Goal: Check status: Check status

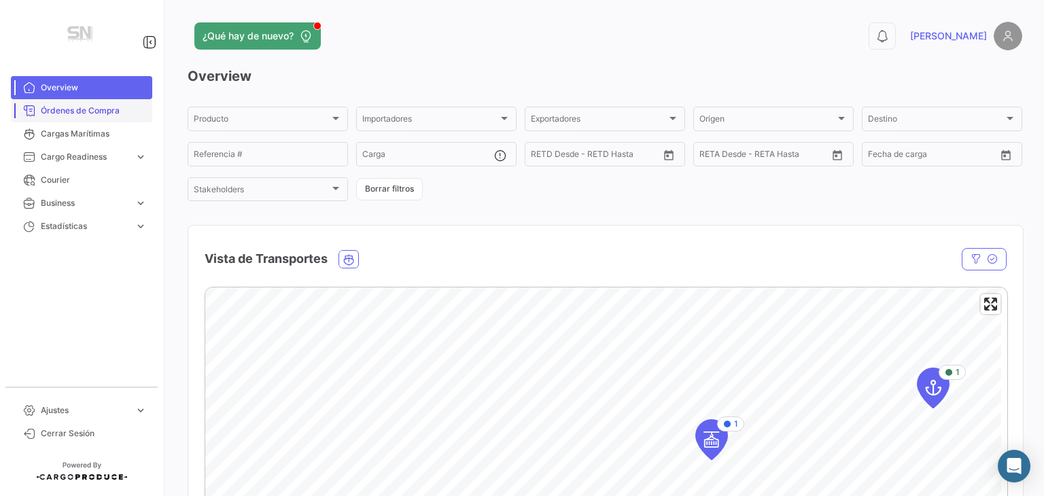
click at [90, 114] on span "Órdenes de Compra" at bounding box center [94, 111] width 106 height 12
click at [87, 113] on span "Órdenes de Compra" at bounding box center [94, 111] width 106 height 12
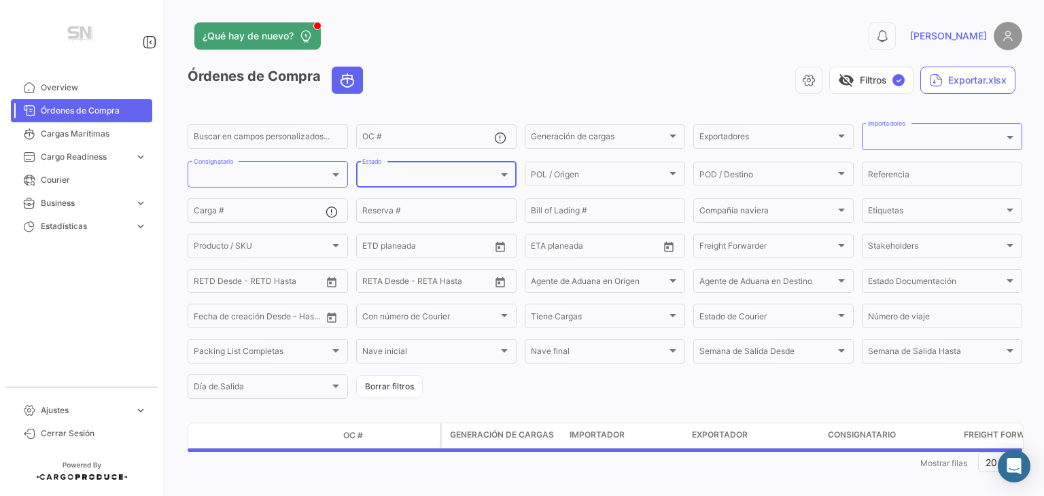
click at [402, 184] on div "Estado" at bounding box center [436, 173] width 148 height 29
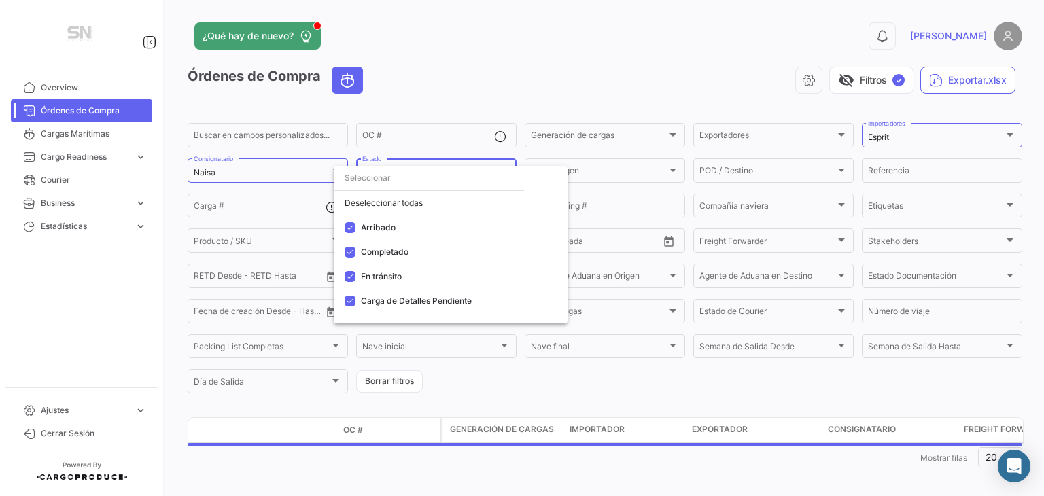
click at [413, 134] on div at bounding box center [522, 248] width 1044 height 496
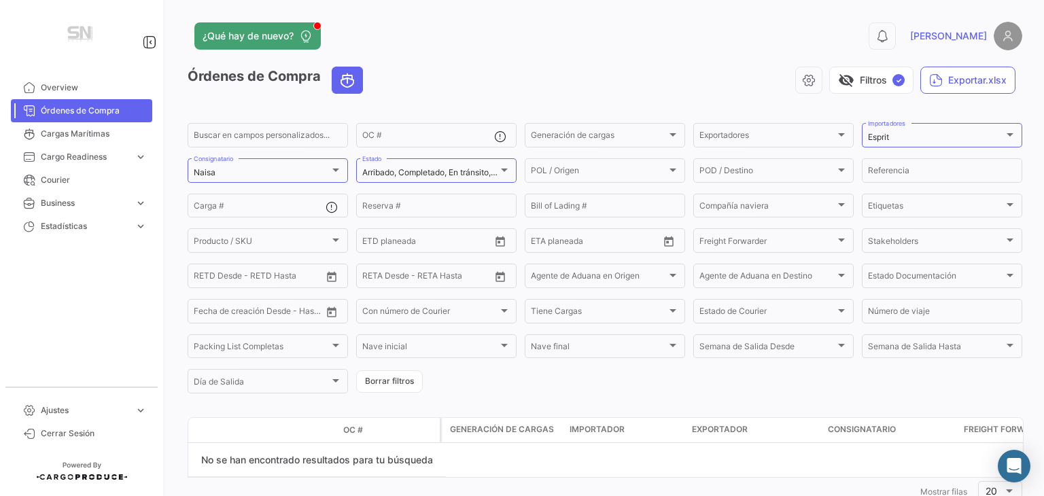
click at [413, 134] on input "OC #" at bounding box center [428, 138] width 132 height 10
type input "270"
click at [498, 173] on div at bounding box center [504, 170] width 12 height 11
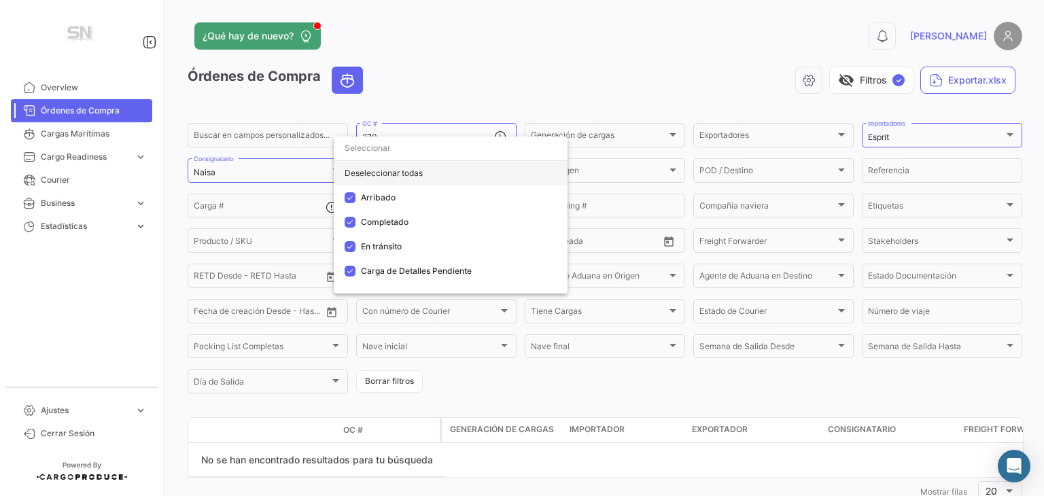
click at [408, 173] on div "Deseleccionar todas" at bounding box center [451, 173] width 234 height 24
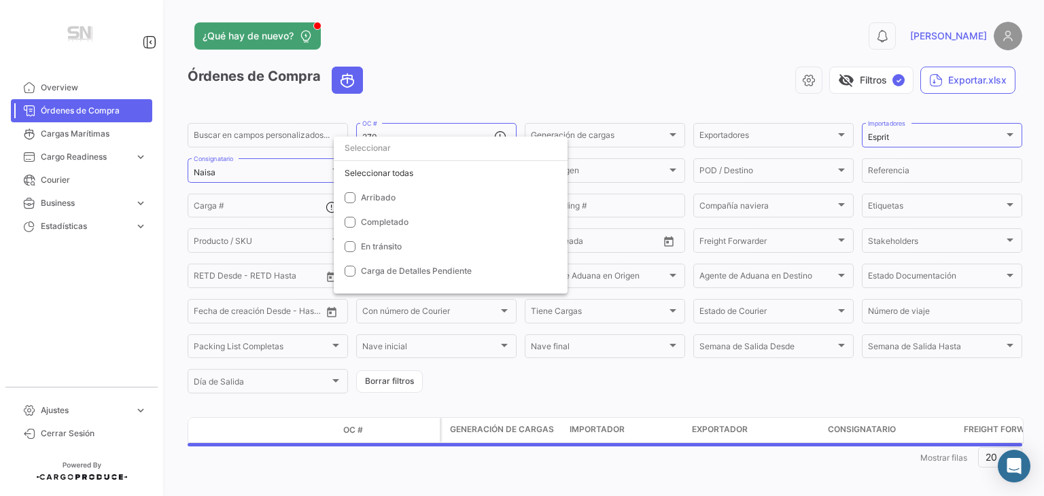
click at [456, 61] on div at bounding box center [522, 248] width 1044 height 496
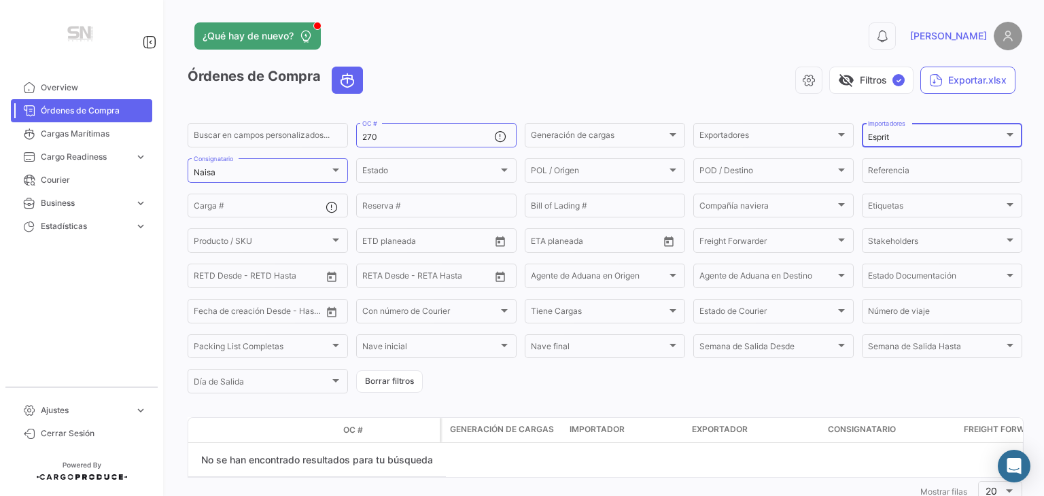
click at [879, 136] on mat-select-trigger "Esprit" at bounding box center [878, 137] width 21 height 10
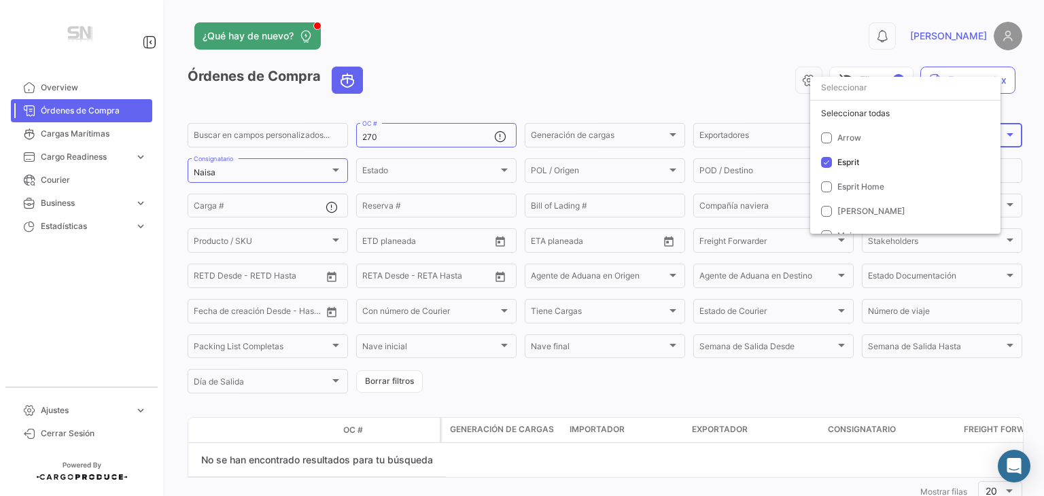
scroll to position [27, 0]
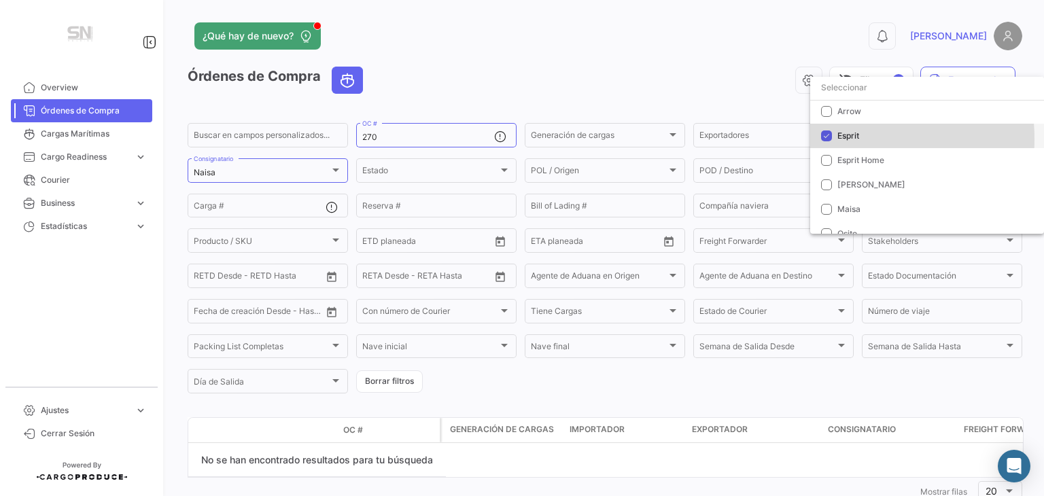
click at [829, 139] on mat-pseudo-checkbox at bounding box center [826, 136] width 11 height 11
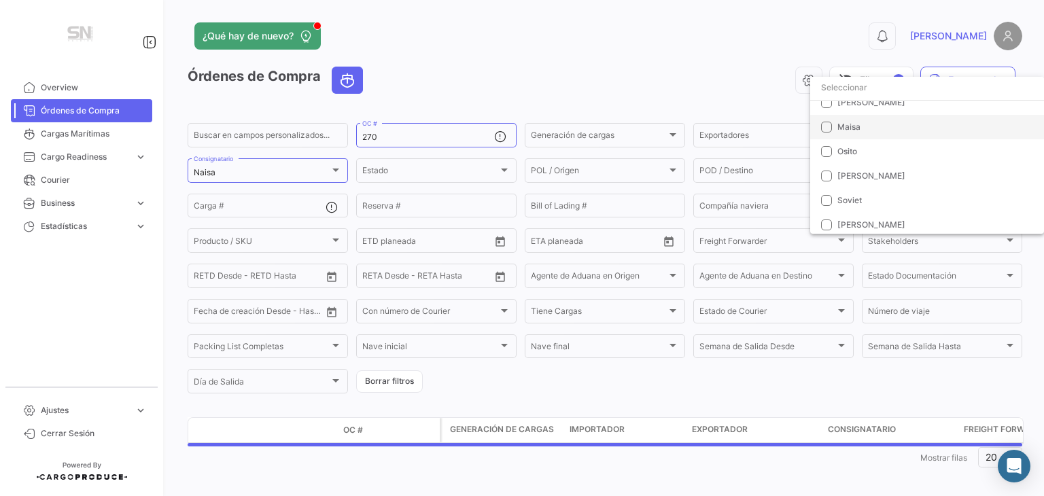
scroll to position [111, 0]
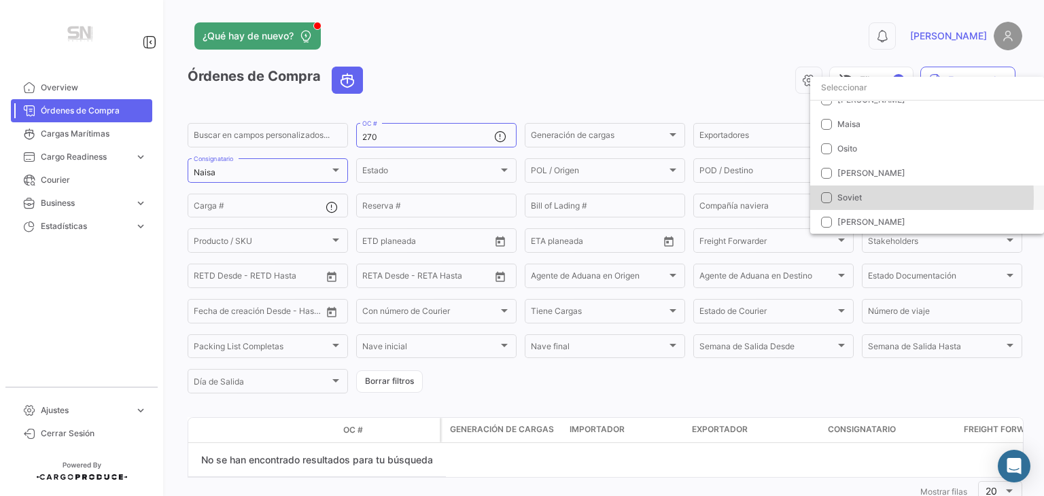
click at [829, 196] on mat-pseudo-checkbox at bounding box center [826, 197] width 11 height 11
click at [736, 36] on div at bounding box center [522, 248] width 1044 height 496
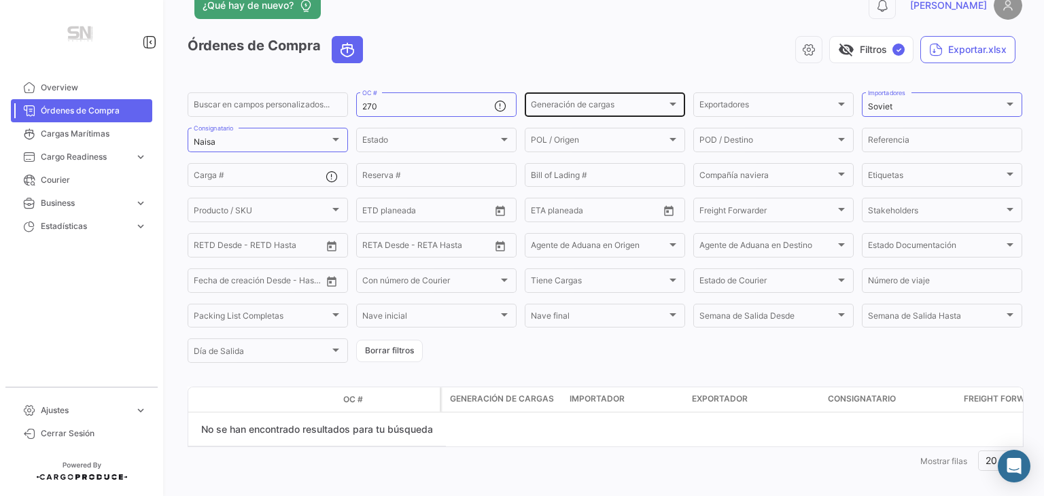
scroll to position [44, 0]
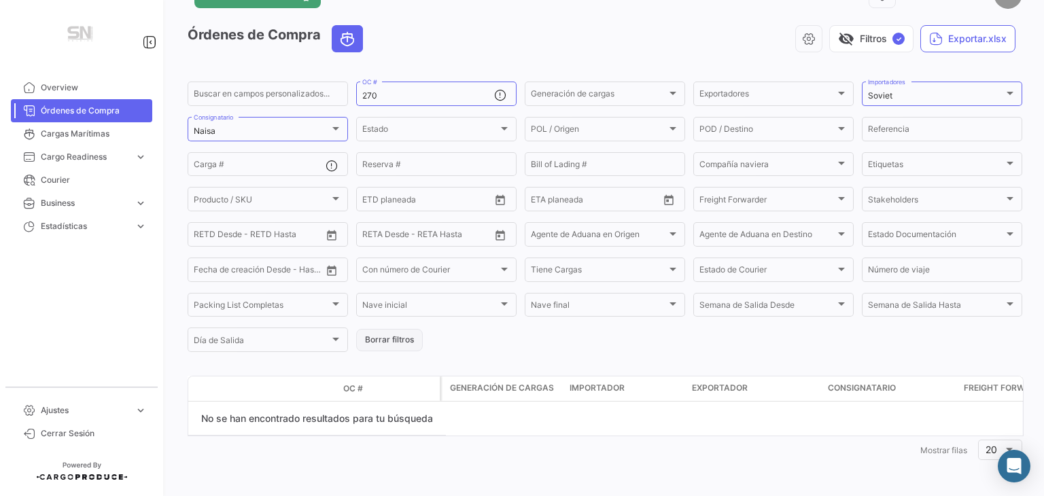
click at [400, 337] on button "Borrar filtros" at bounding box center [389, 340] width 67 height 22
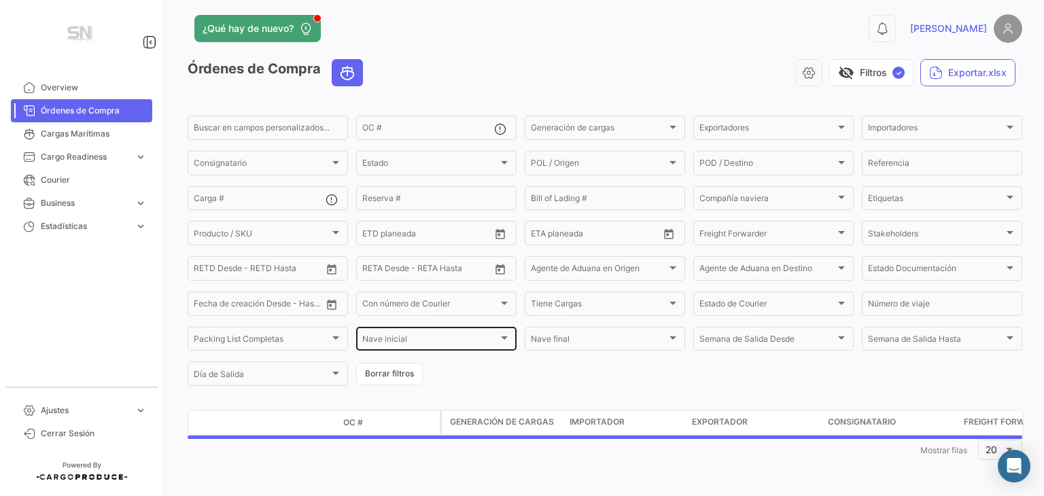
scroll to position [10, 0]
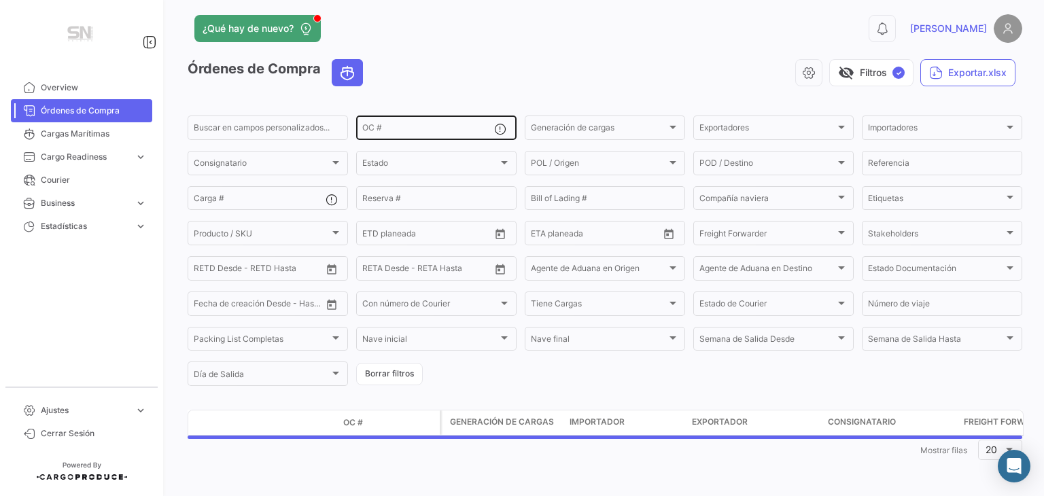
click at [398, 160] on div "Estado" at bounding box center [430, 165] width 136 height 10
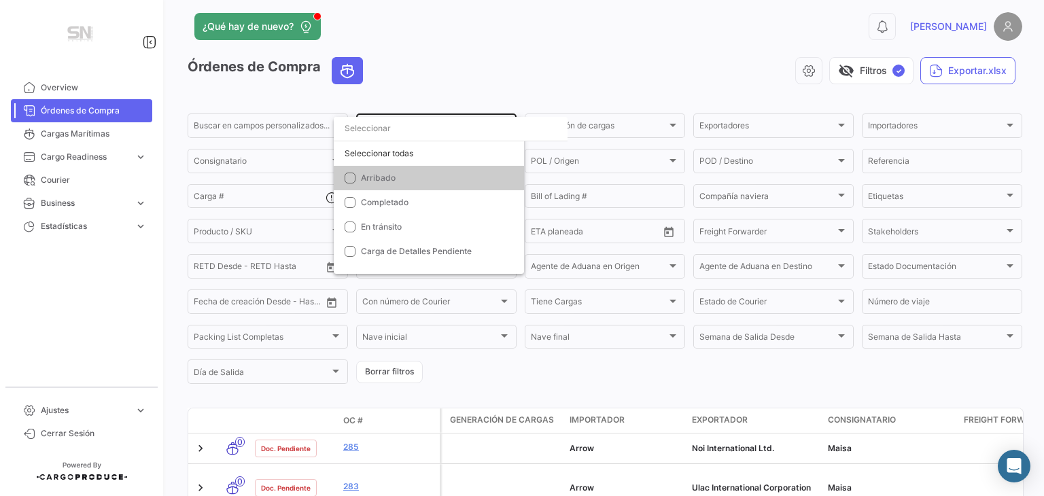
scroll to position [44, 0]
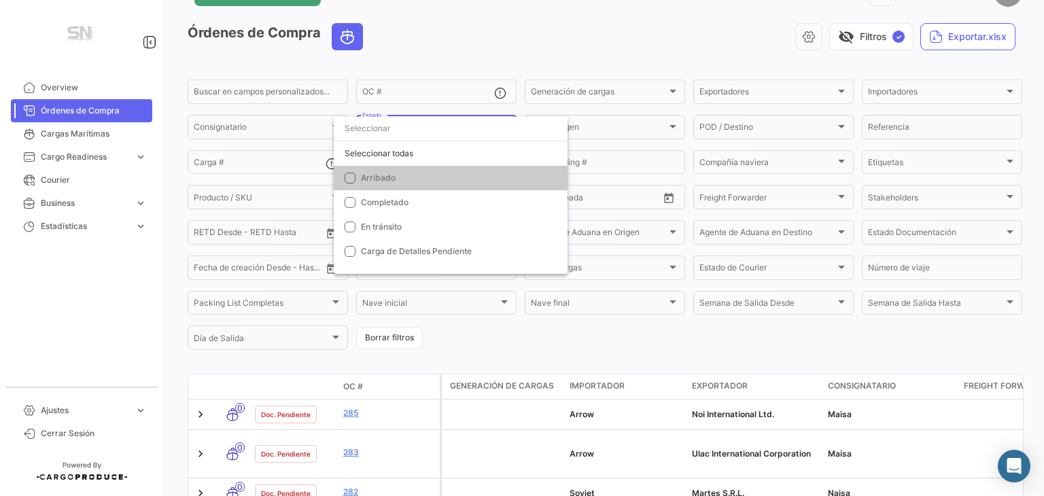
click at [398, 92] on div at bounding box center [522, 248] width 1044 height 496
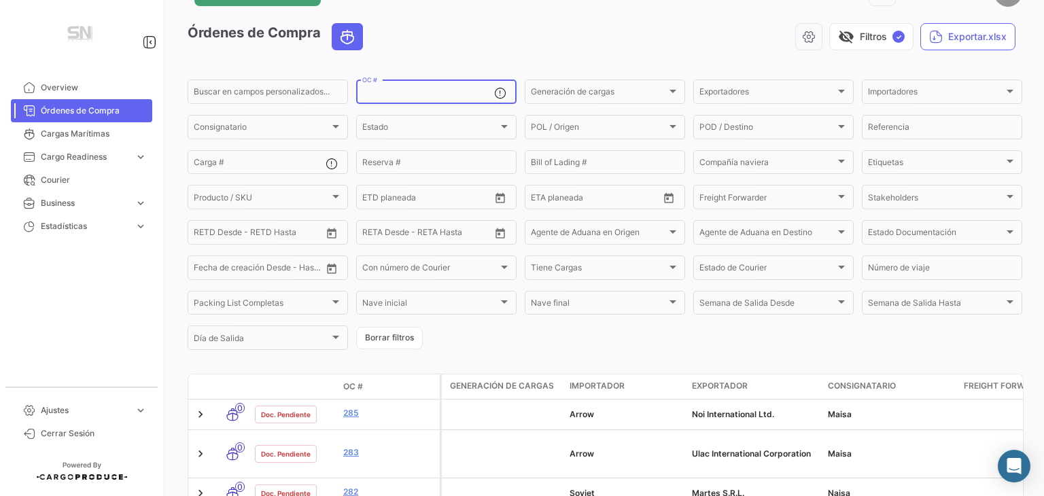
click at [398, 92] on input "OC #" at bounding box center [428, 94] width 132 height 10
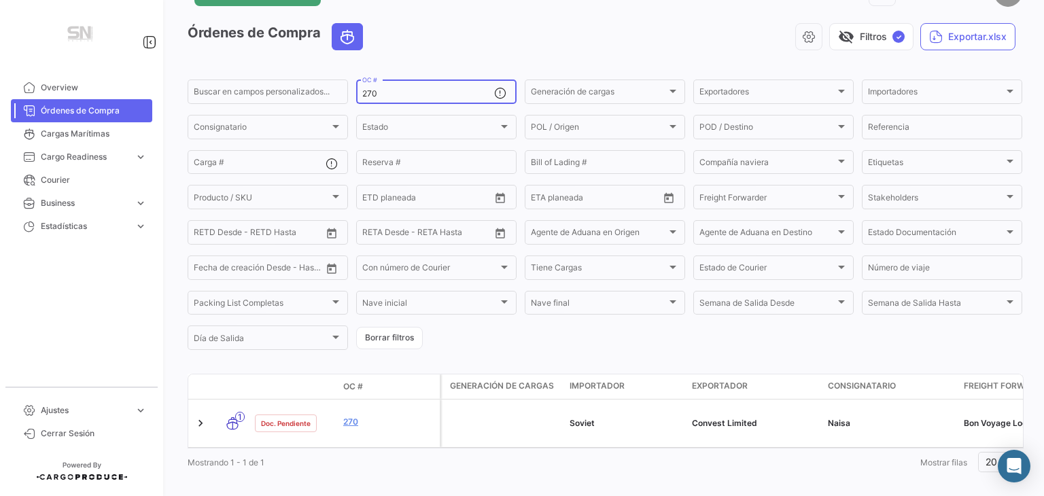
type input "270"
click at [456, 37] on div "visibility_off Filtros ✓ Exportar.xlsx" at bounding box center [698, 36] width 649 height 27
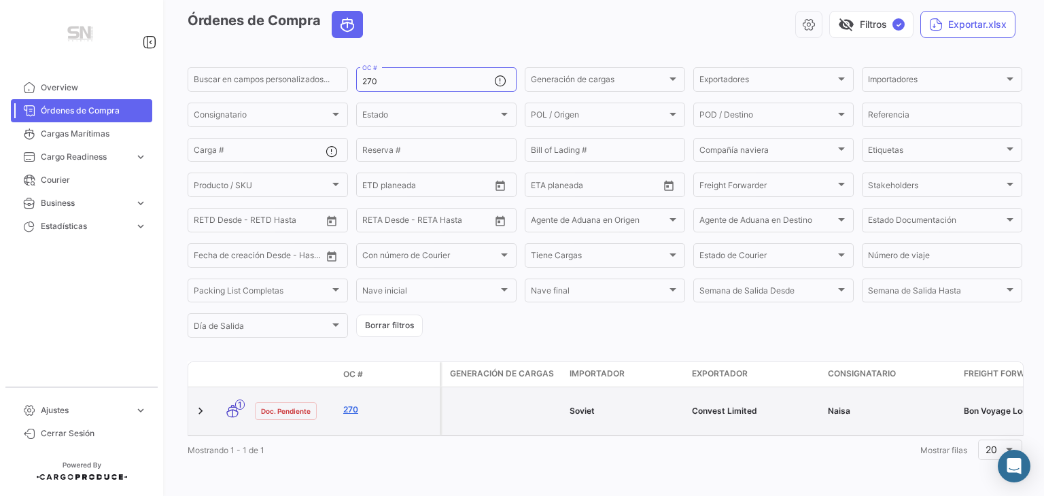
click at [350, 404] on link "270" at bounding box center [388, 410] width 91 height 12
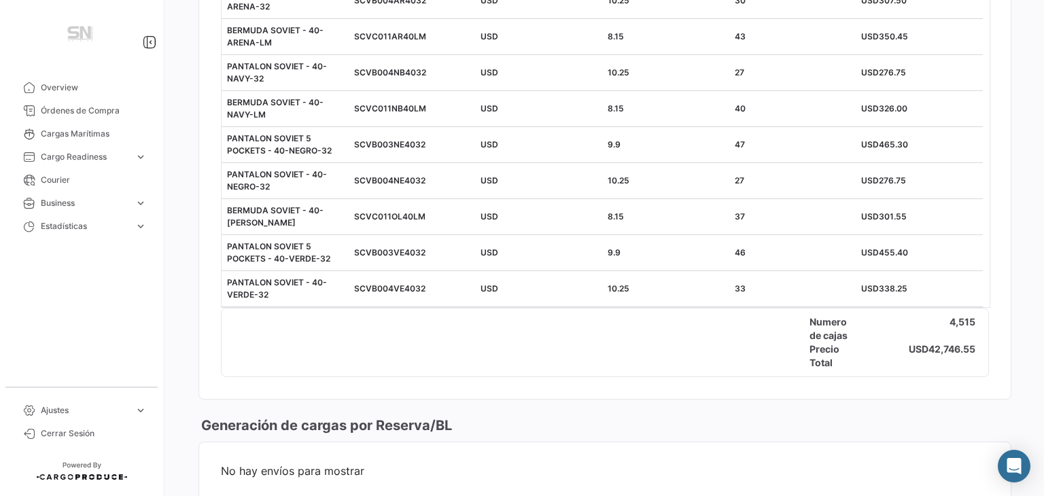
scroll to position [3723, 0]
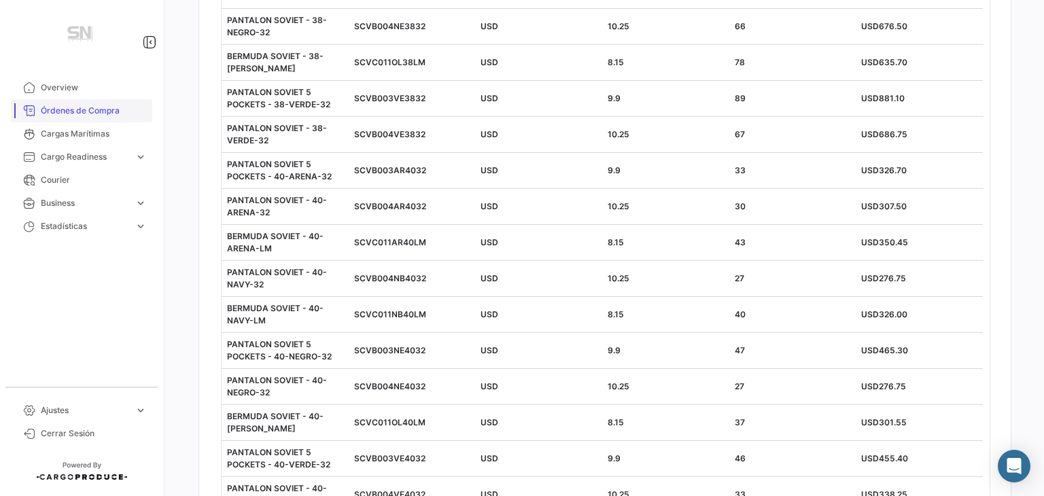
click at [92, 109] on span "Órdenes de Compra" at bounding box center [94, 111] width 106 height 12
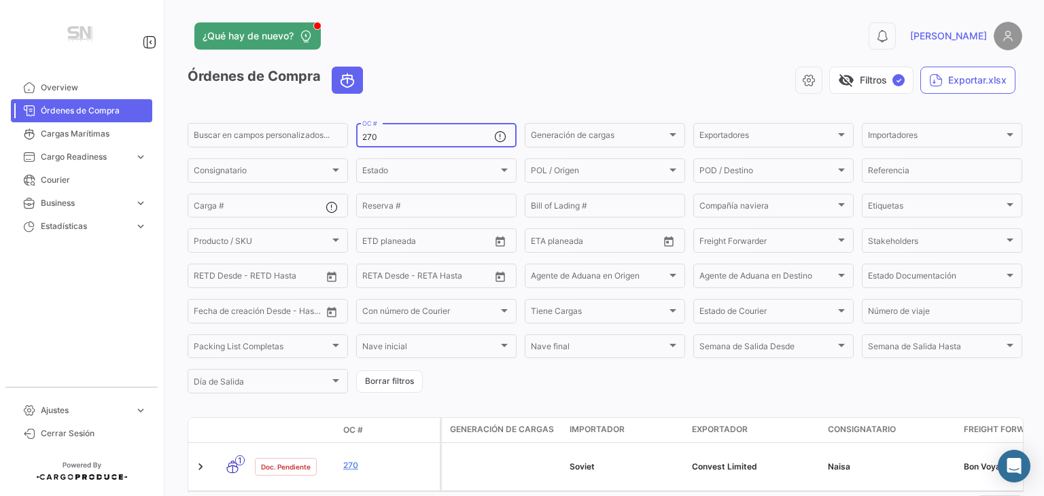
click at [369, 137] on input "270" at bounding box center [428, 138] width 132 height 10
type input "182"
click at [468, 52] on app-header "¿Qué hay de nuevo? 0 [PERSON_NAME]" at bounding box center [605, 44] width 835 height 45
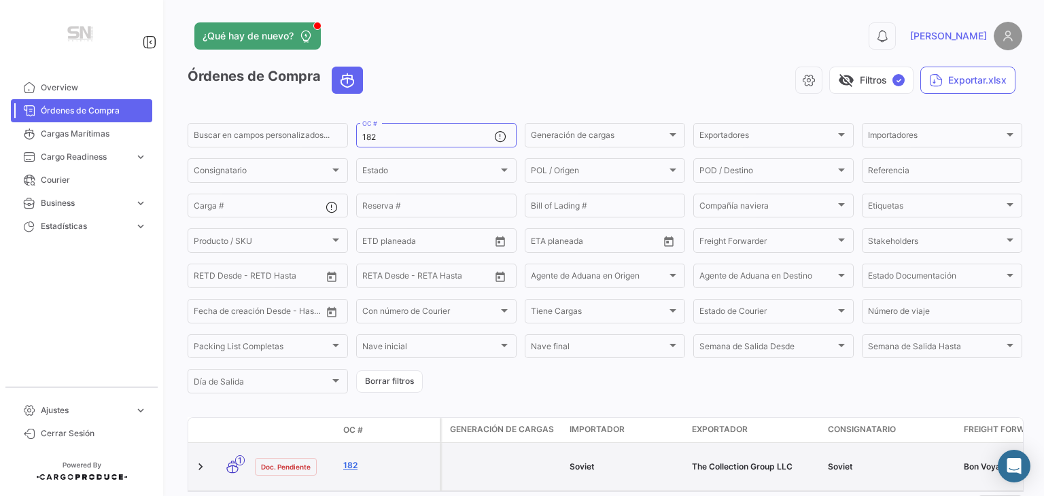
click at [351, 468] on link "182" at bounding box center [388, 466] width 91 height 12
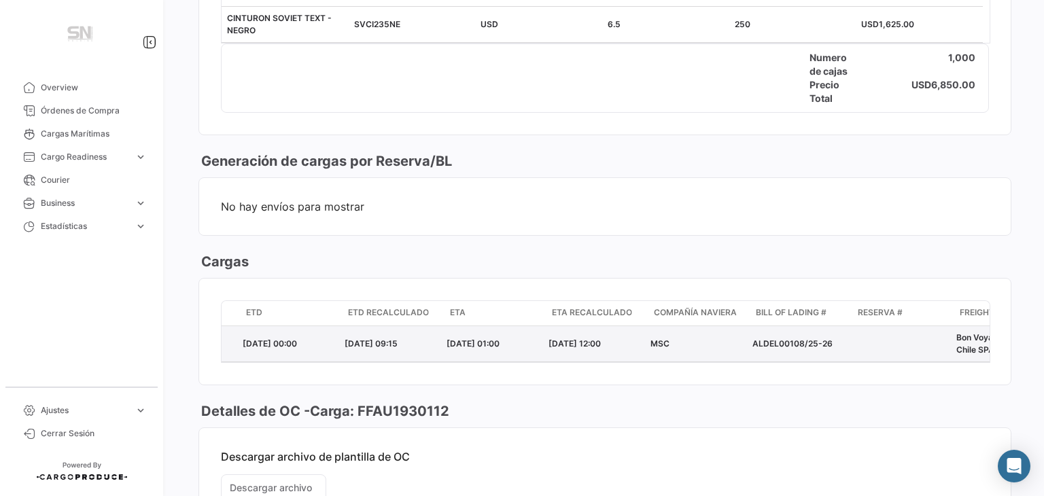
scroll to position [0, 211]
